Goal: Task Accomplishment & Management: Manage account settings

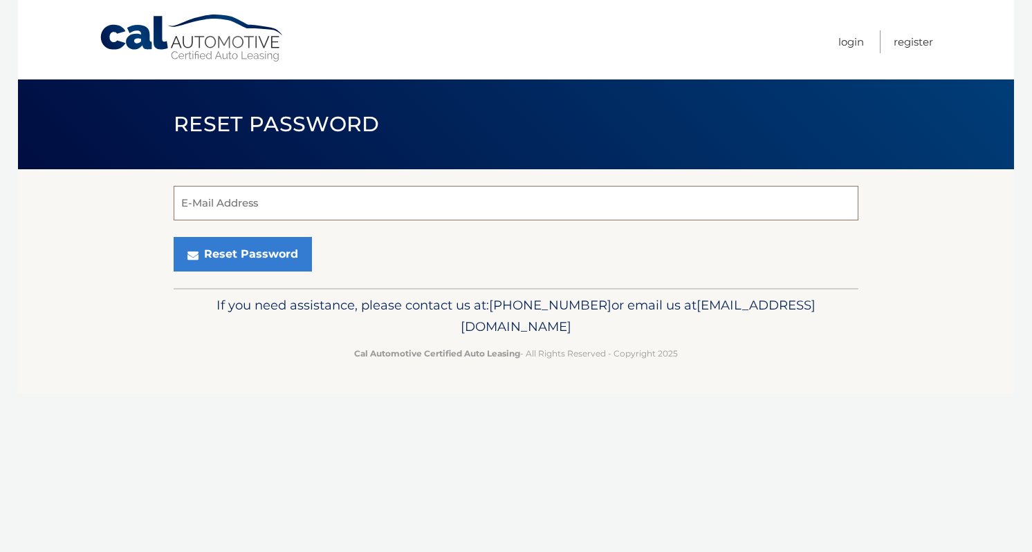
click at [265, 206] on input "E-Mail Address" at bounding box center [516, 203] width 685 height 35
type input "blake535@aol.com"
click at [241, 254] on button "Reset Password" at bounding box center [243, 254] width 138 height 35
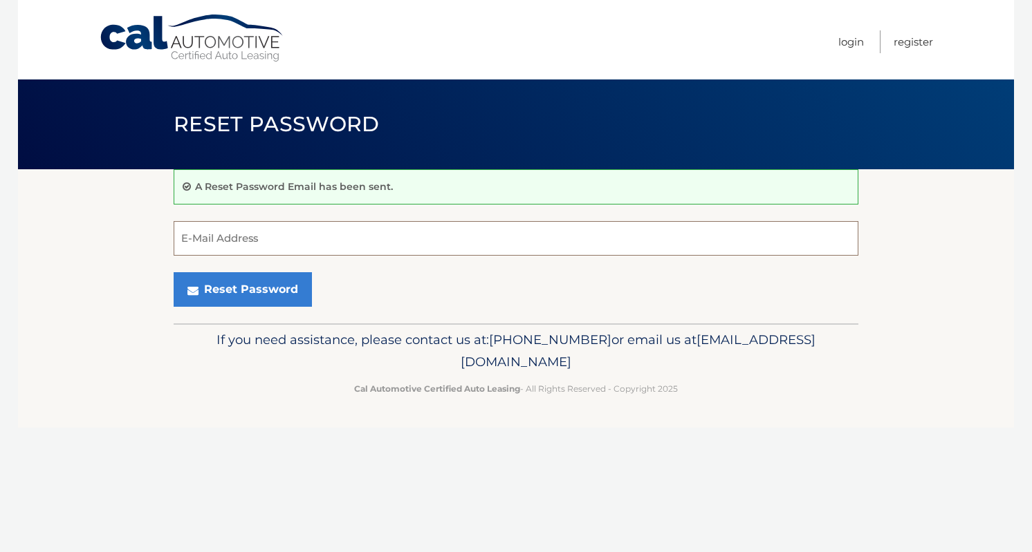
click at [240, 236] on input "E-Mail Address" at bounding box center [516, 238] width 685 height 35
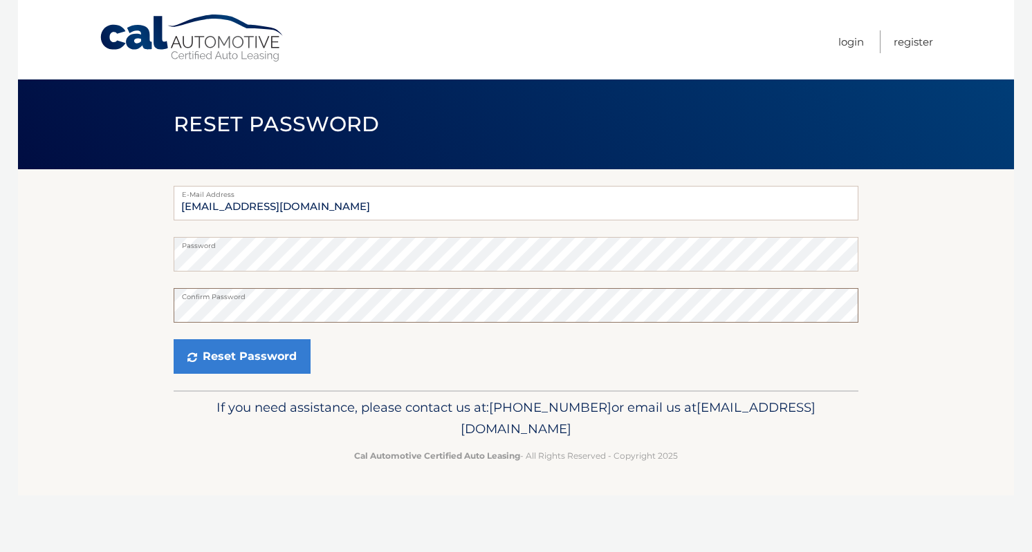
click at [241, 357] on button "Reset Password" at bounding box center [242, 357] width 137 height 35
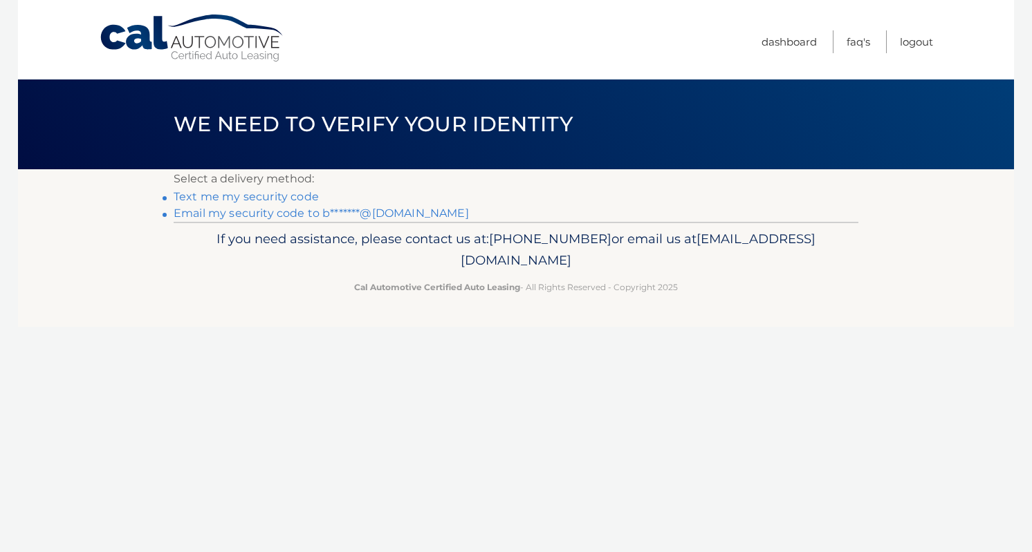
click at [283, 219] on link "Email my security code to b*******@aol.com" at bounding box center [321, 213] width 295 height 13
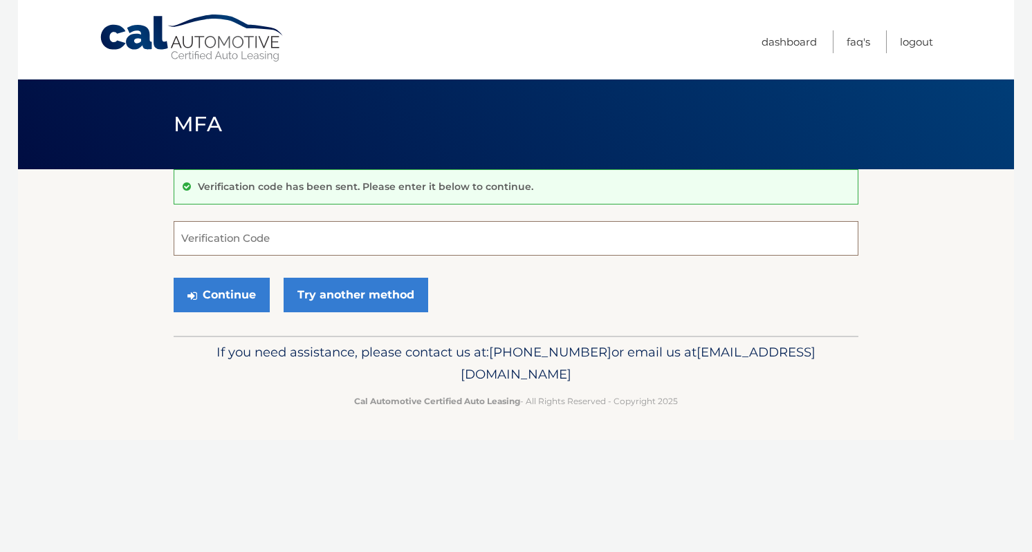
click at [285, 226] on input "Verification Code" at bounding box center [516, 238] width 685 height 35
paste input "395797"
type input "395797"
click at [221, 295] on button "Continue" at bounding box center [222, 295] width 96 height 35
click at [236, 292] on button "Continue" at bounding box center [222, 295] width 96 height 35
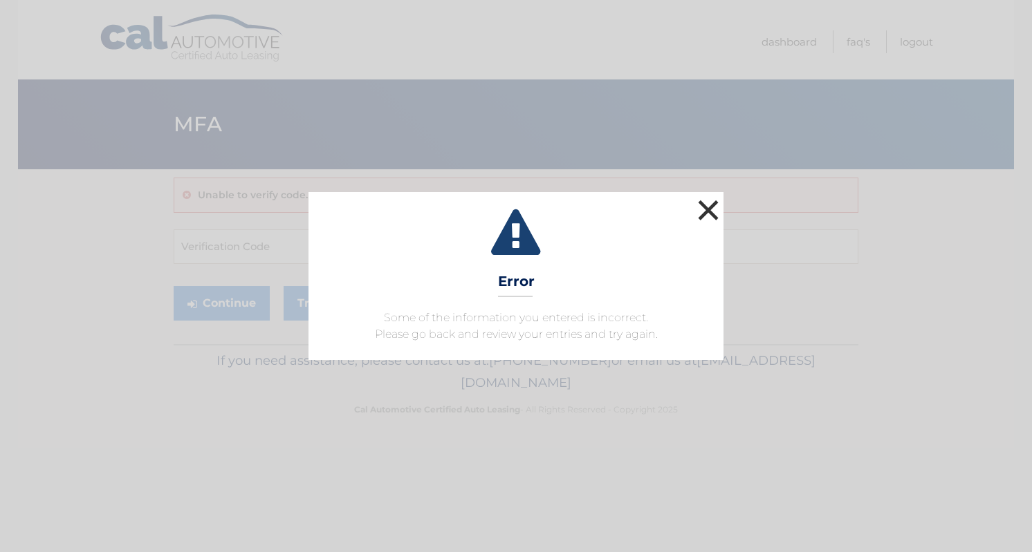
click at [698, 215] on button "×" at bounding box center [708, 210] width 28 height 28
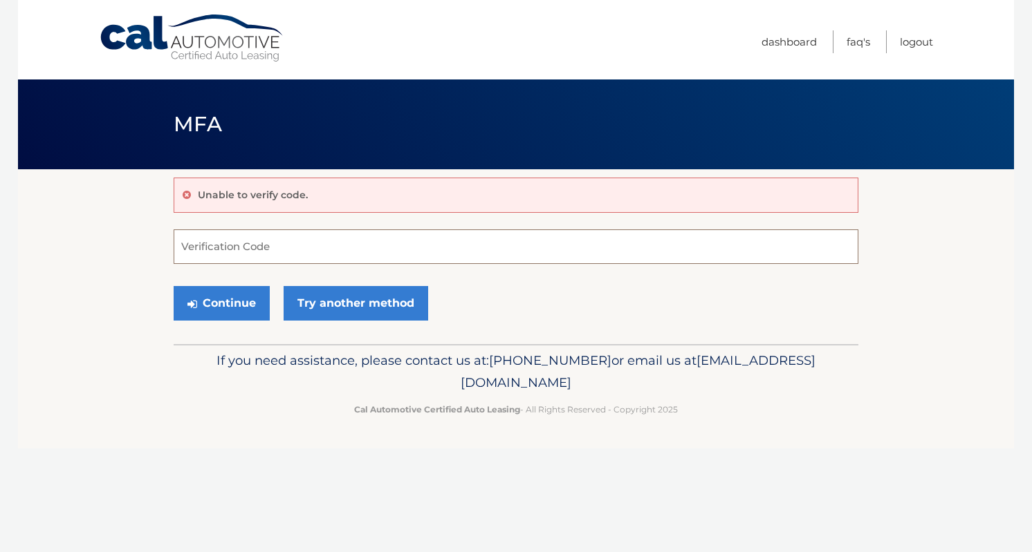
click at [295, 248] on input "Verification Code" at bounding box center [516, 247] width 685 height 35
type input "395797"
click at [221, 303] on button "Continue" at bounding box center [222, 303] width 96 height 35
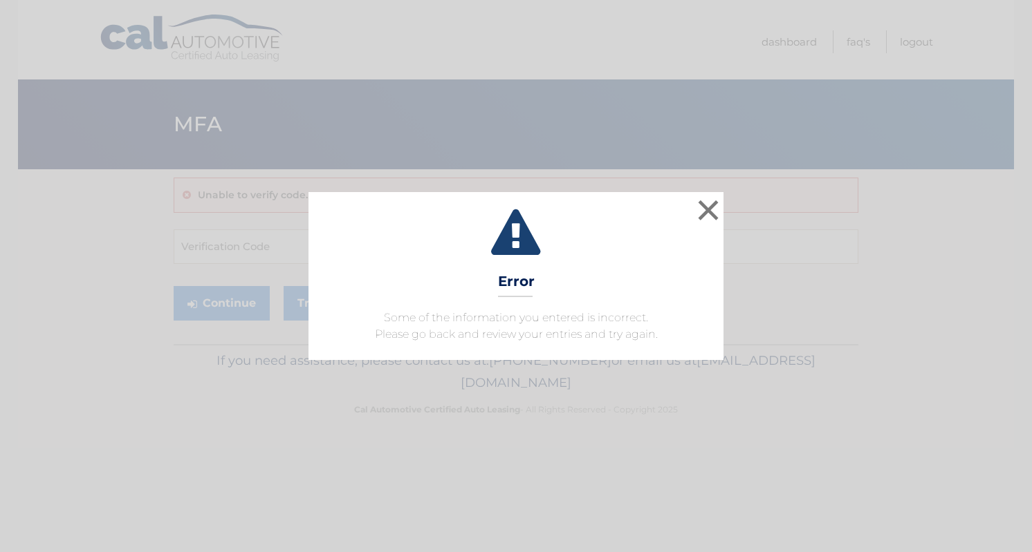
click at [703, 209] on button "×" at bounding box center [708, 210] width 28 height 28
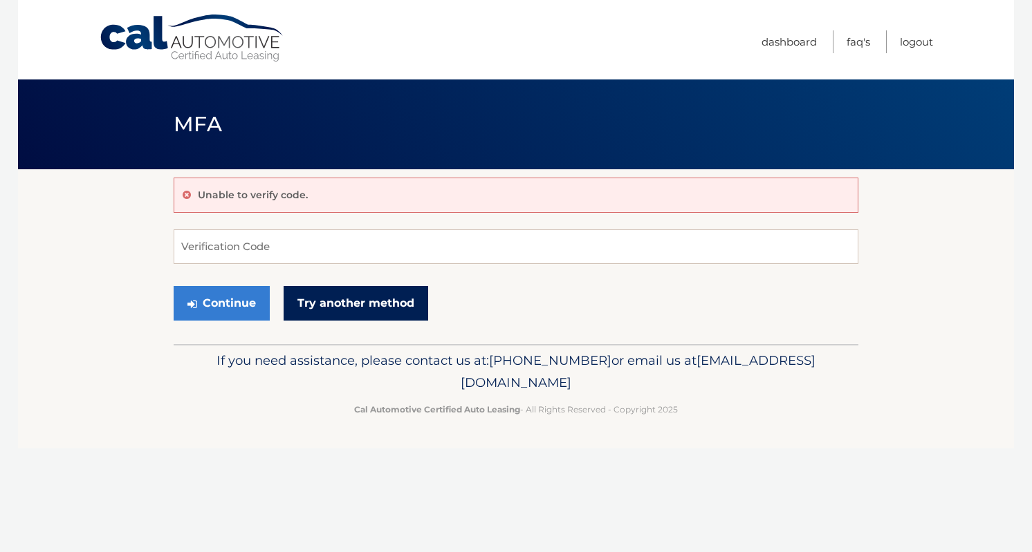
click at [372, 317] on link "Try another method" at bounding box center [356, 303] width 145 height 35
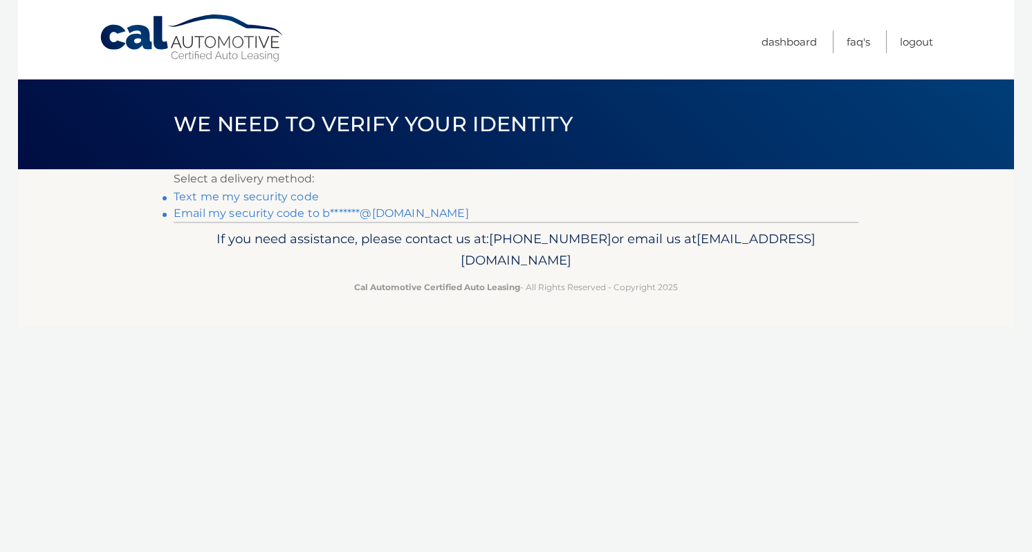
click at [302, 210] on link "Email my security code to b*******@aol.com" at bounding box center [321, 213] width 295 height 13
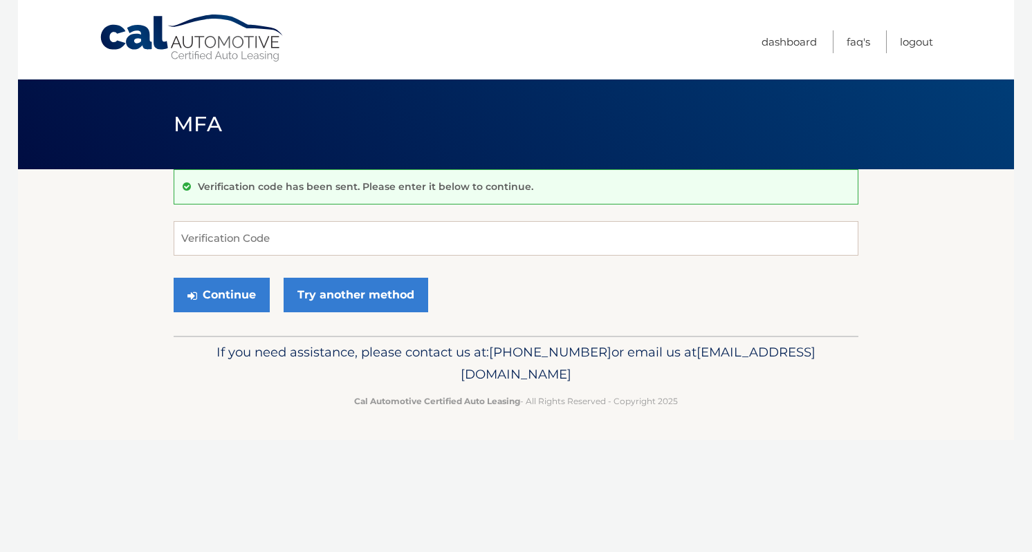
click at [268, 258] on form "Verification Code Continue Try another method" at bounding box center [516, 270] width 685 height 98
click at [270, 245] on input "Verification Code" at bounding box center [516, 238] width 685 height 35
click at [384, 299] on link "Try another method" at bounding box center [356, 295] width 145 height 35
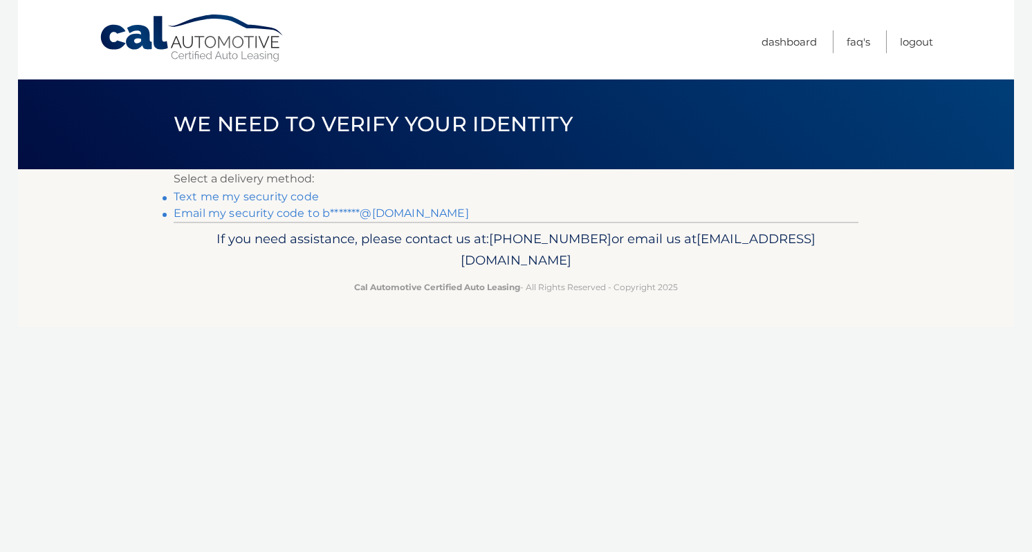
click at [260, 197] on link "Text me my security code" at bounding box center [246, 196] width 145 height 13
click at [324, 219] on link "Email my security code to b*******@[DOMAIN_NAME]" at bounding box center [321, 213] width 295 height 13
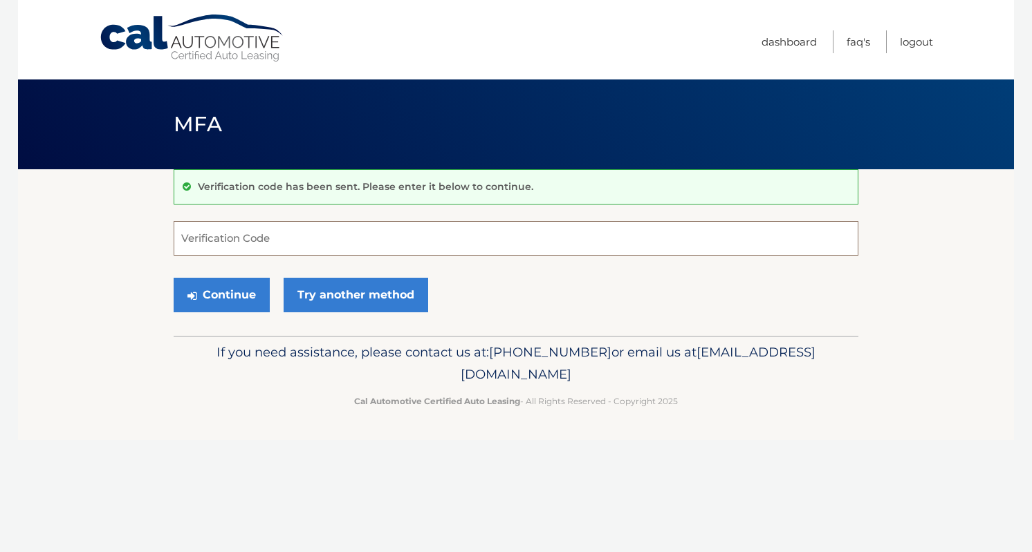
click at [259, 239] on input "Verification Code" at bounding box center [516, 238] width 685 height 35
type input "353454"
click at [212, 303] on button "Continue" at bounding box center [222, 295] width 96 height 35
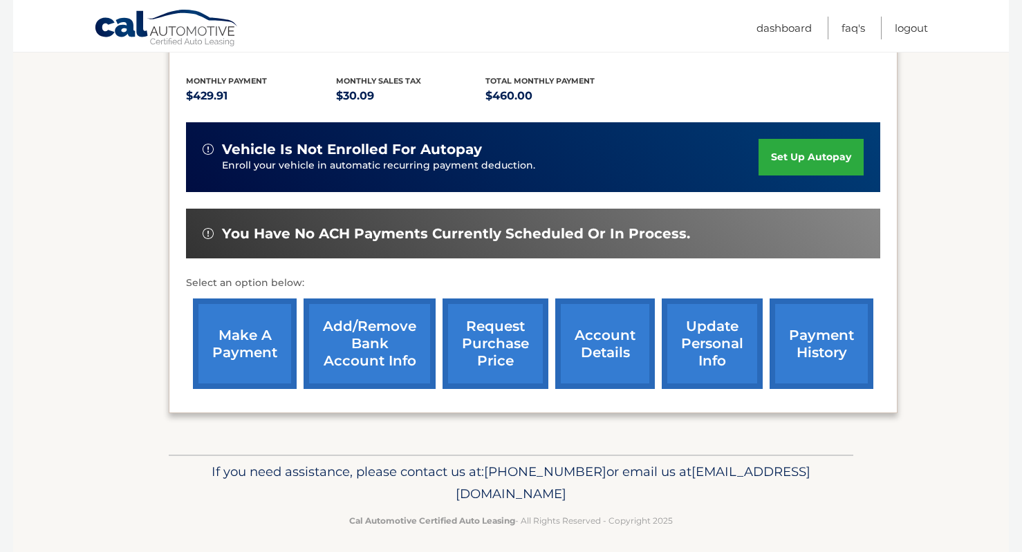
scroll to position [174, 0]
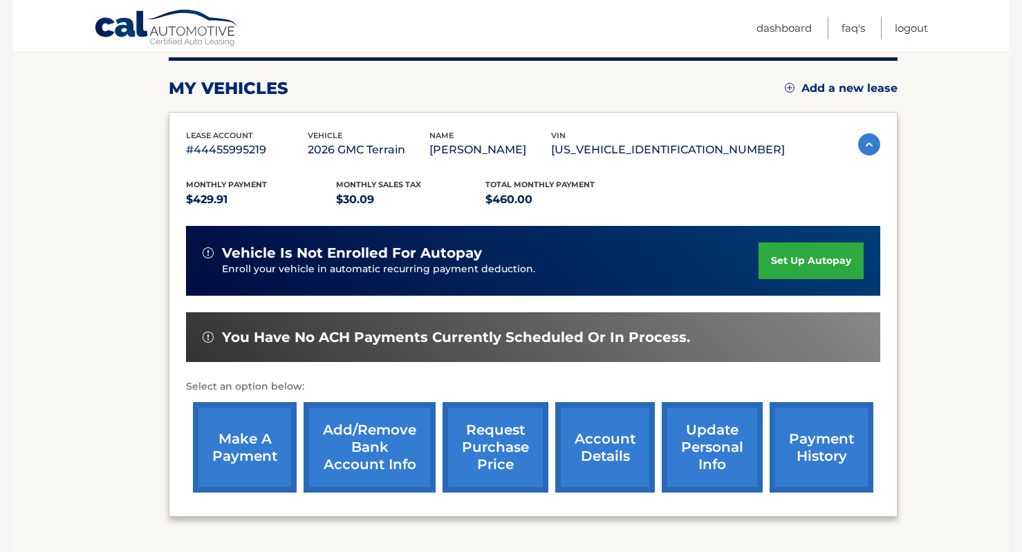
click at [241, 452] on link "make a payment" at bounding box center [245, 447] width 104 height 91
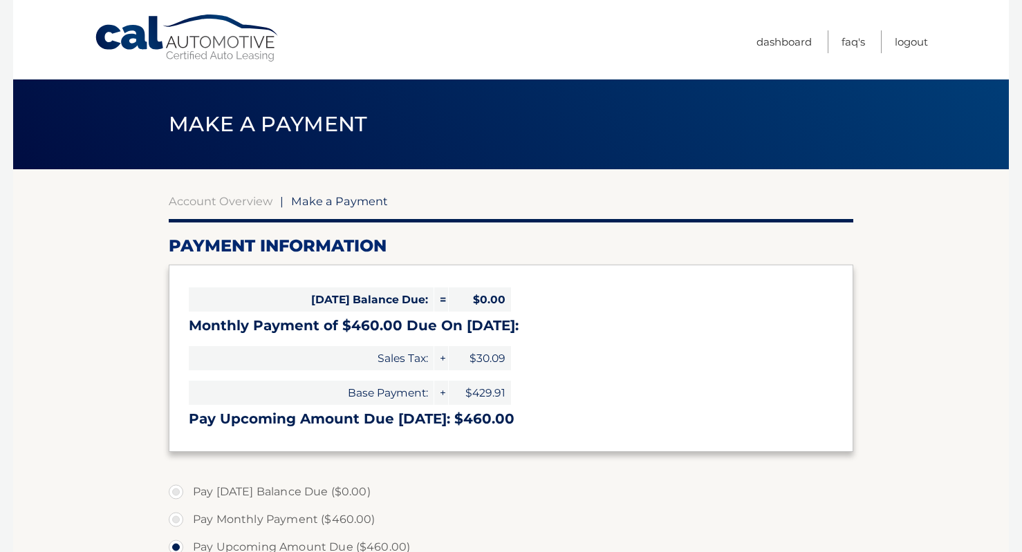
select select "MTNkM2FjYmMtMjY5Mi00NzA4LTk1ZmUtNjlkYzNmYjZlYjUx"
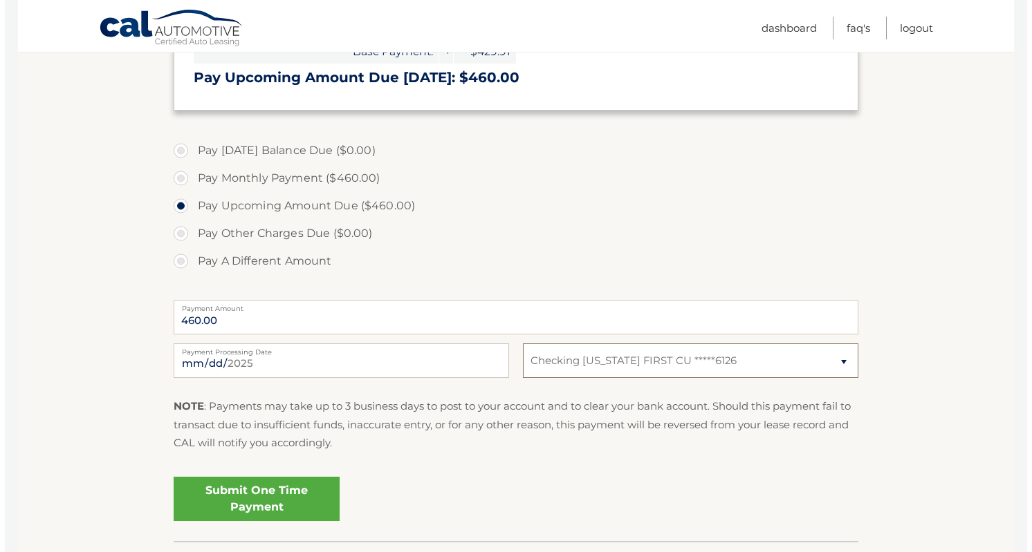
scroll to position [384, 0]
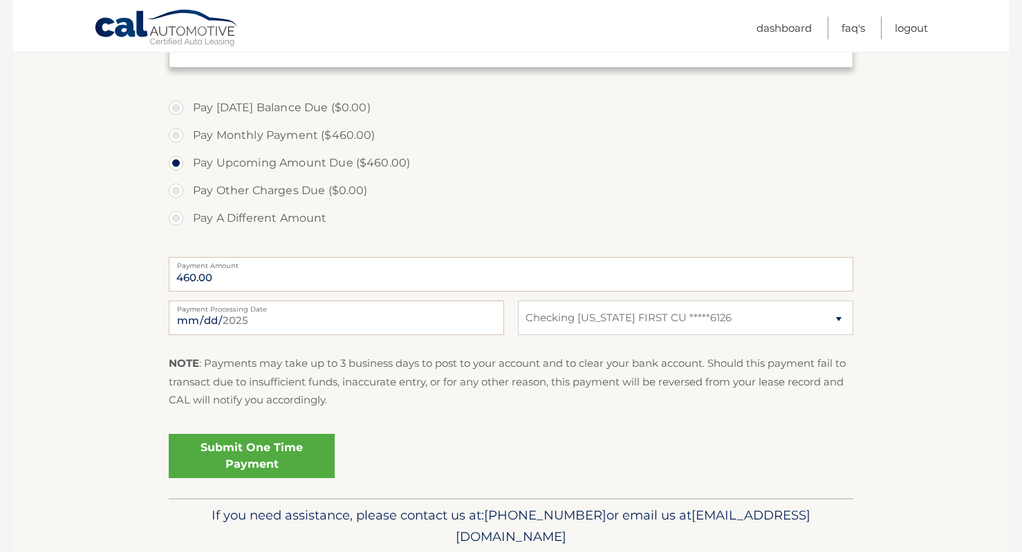
click at [269, 442] on link "Submit One Time Payment" at bounding box center [252, 456] width 166 height 44
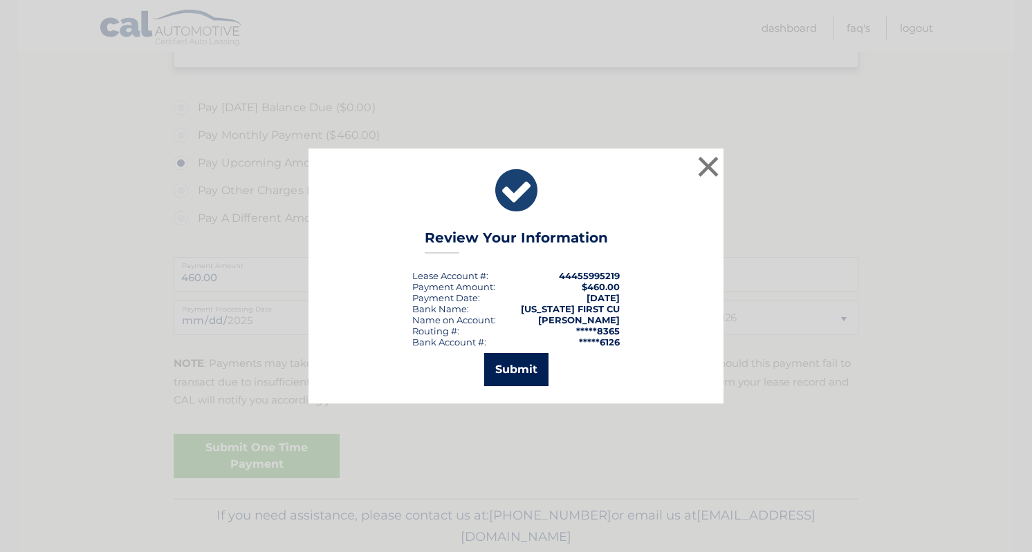
click at [510, 375] on button "Submit" at bounding box center [516, 369] width 64 height 33
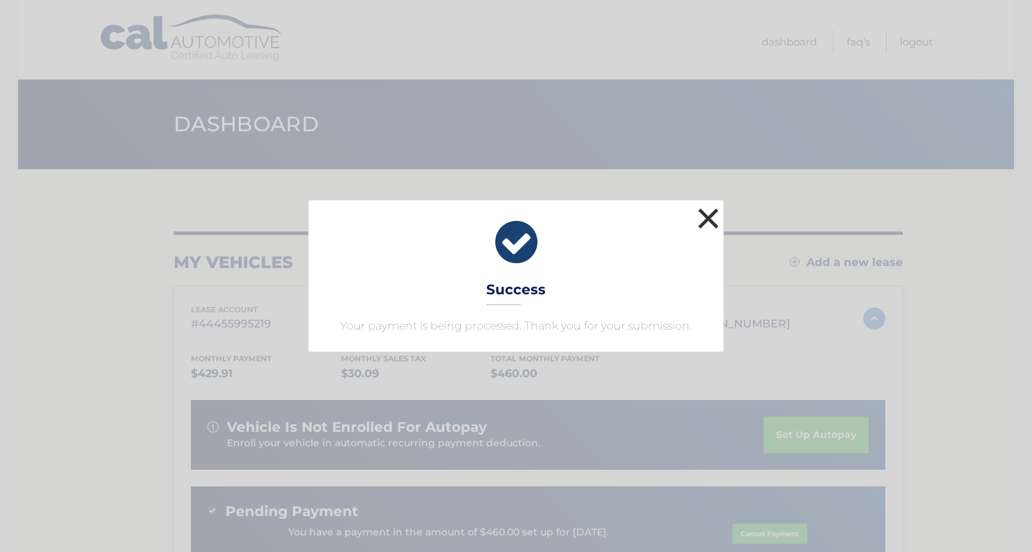
click at [716, 219] on button "×" at bounding box center [708, 219] width 28 height 28
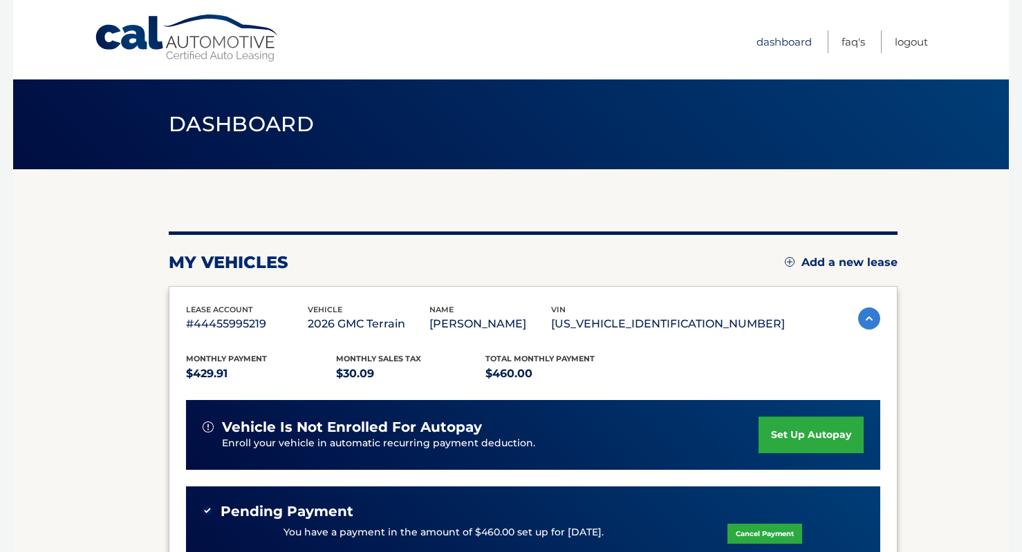
click at [788, 39] on link "Dashboard" at bounding box center [783, 41] width 55 height 23
